Goal: Navigation & Orientation: Find specific page/section

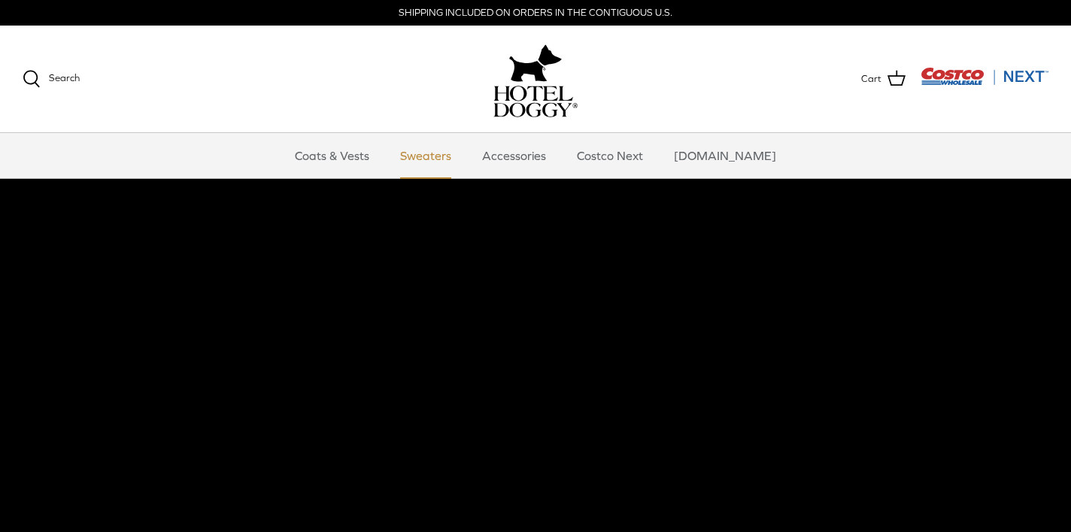
click at [452, 156] on link "Sweaters" at bounding box center [426, 155] width 78 height 45
click at [560, 159] on link "Accessories" at bounding box center [514, 155] width 91 height 45
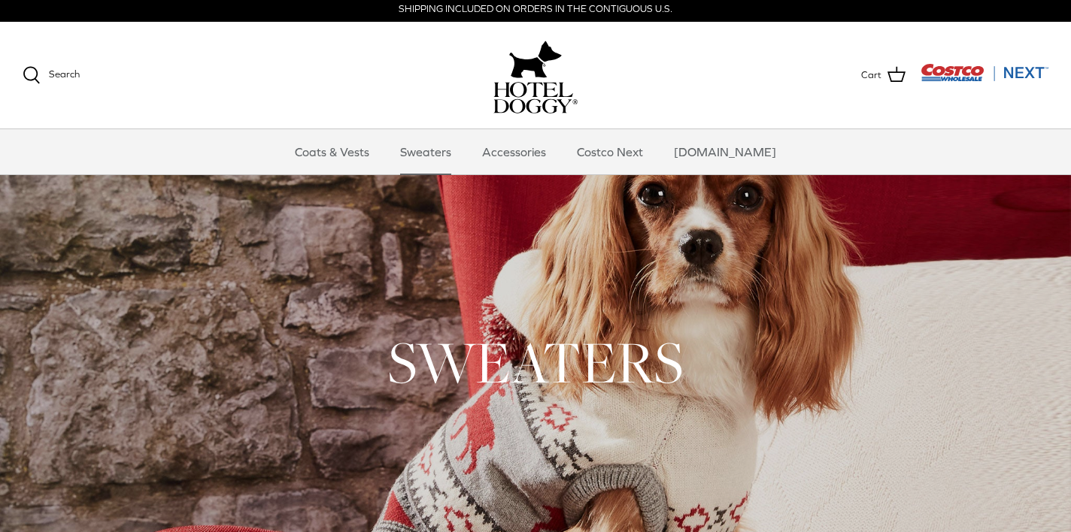
scroll to position [2, 0]
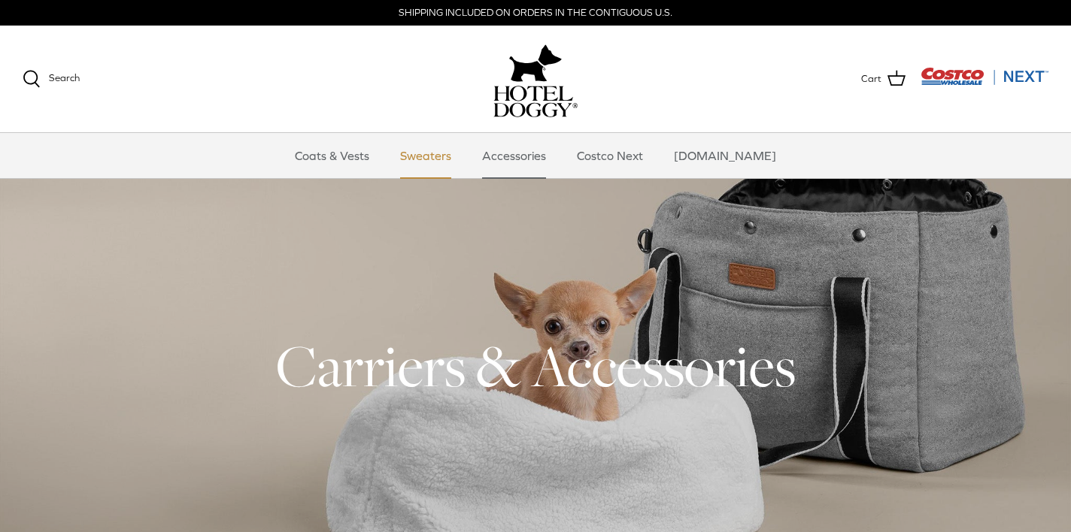
click at [438, 153] on link "Sweaters" at bounding box center [426, 155] width 78 height 45
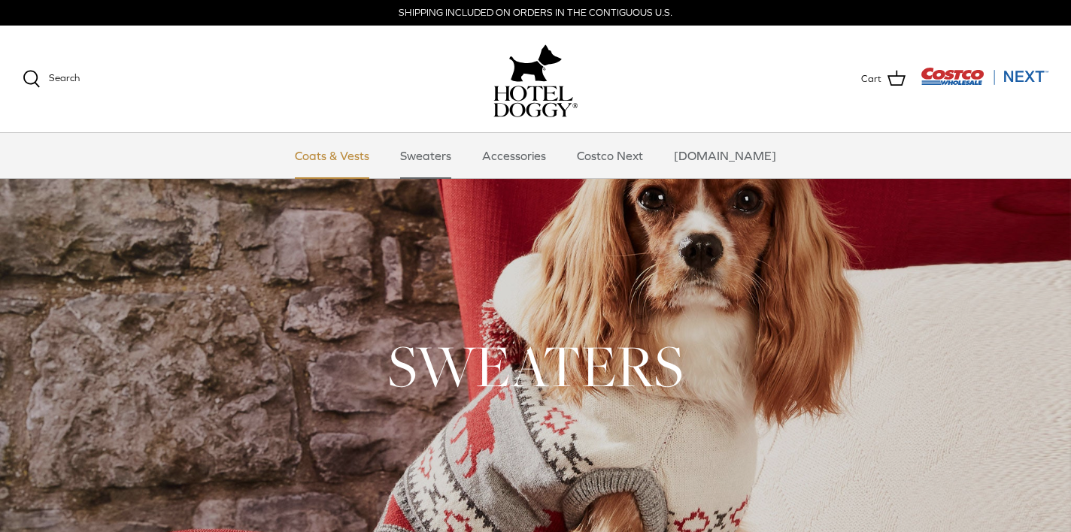
click at [372, 157] on link "Coats & Vests" at bounding box center [332, 155] width 102 height 45
click at [646, 154] on link "Costco Next" at bounding box center [609, 155] width 93 height 45
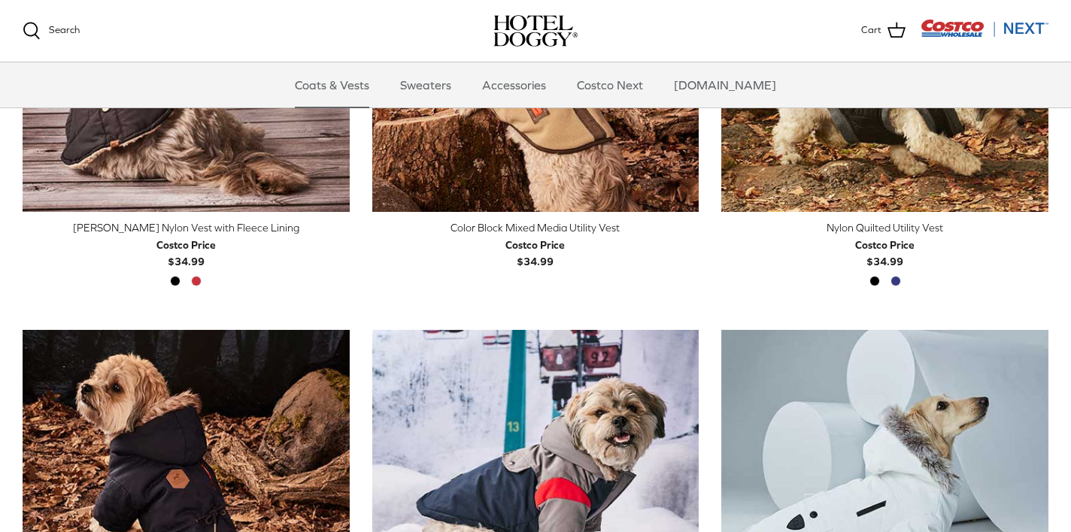
scroll to position [566, 0]
